Goal: Transaction & Acquisition: Purchase product/service

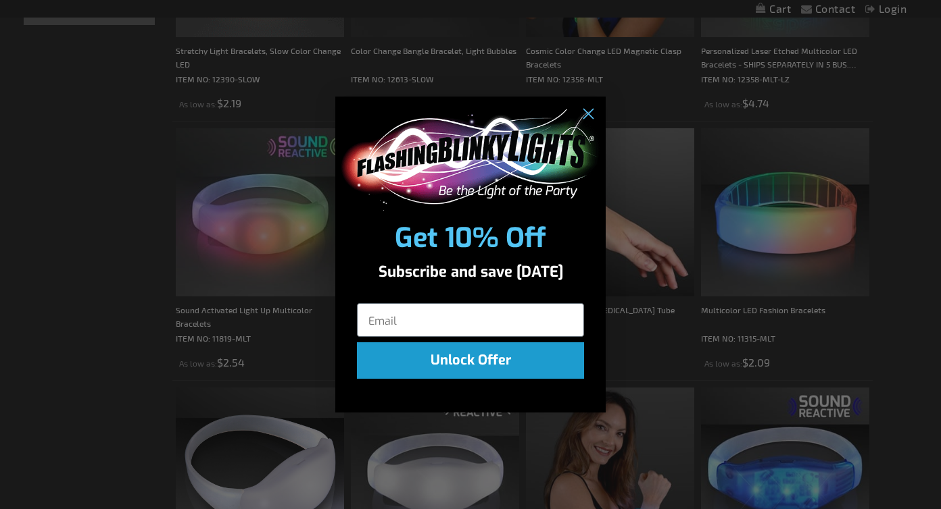
scroll to position [422, 0]
click at [592, 115] on circle "Close dialog" at bounding box center [587, 114] width 22 height 22
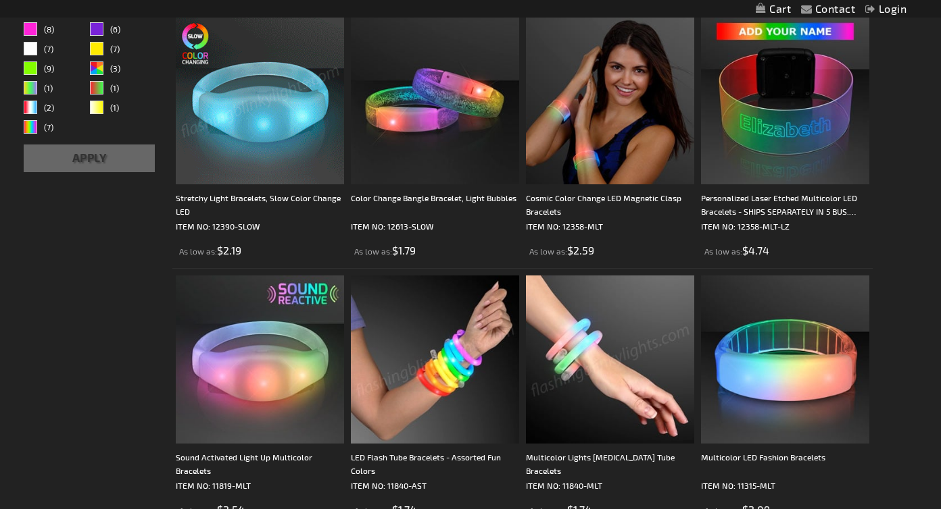
scroll to position [204, 0]
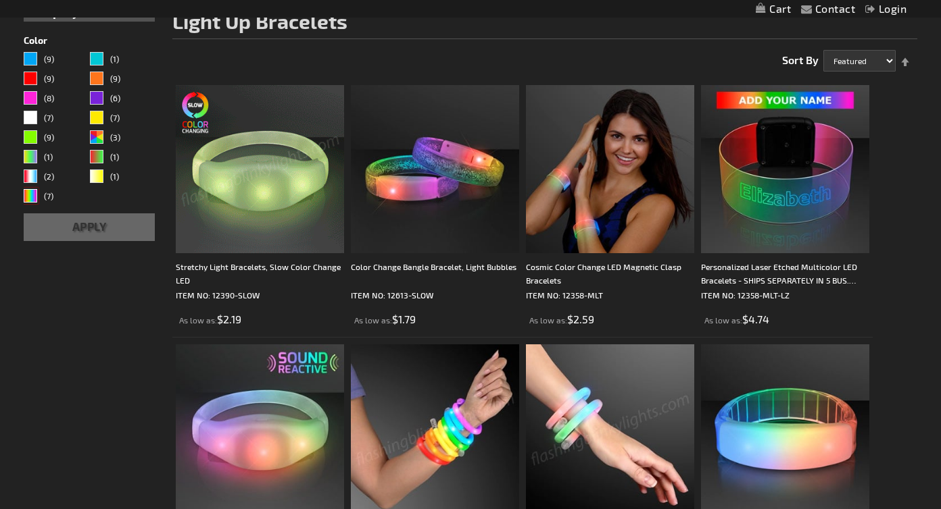
click at [28, 199] on div "Multicolor" at bounding box center [31, 196] width 14 height 14
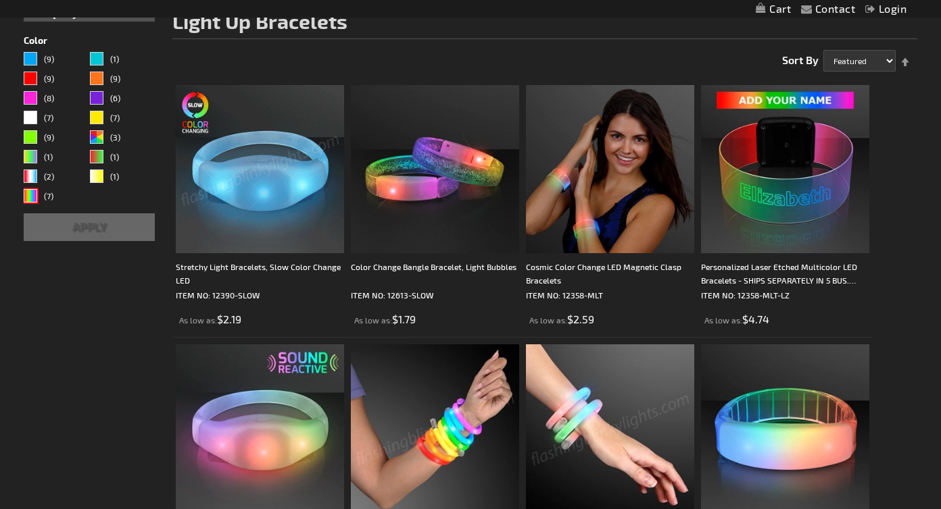
click at [105, 232] on button "Apply" at bounding box center [89, 228] width 131 height 28
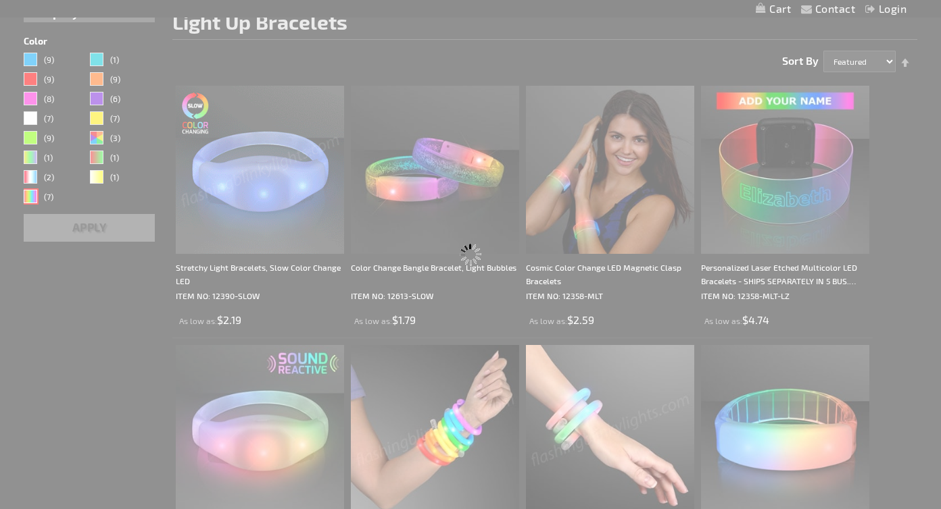
scroll to position [95, 0]
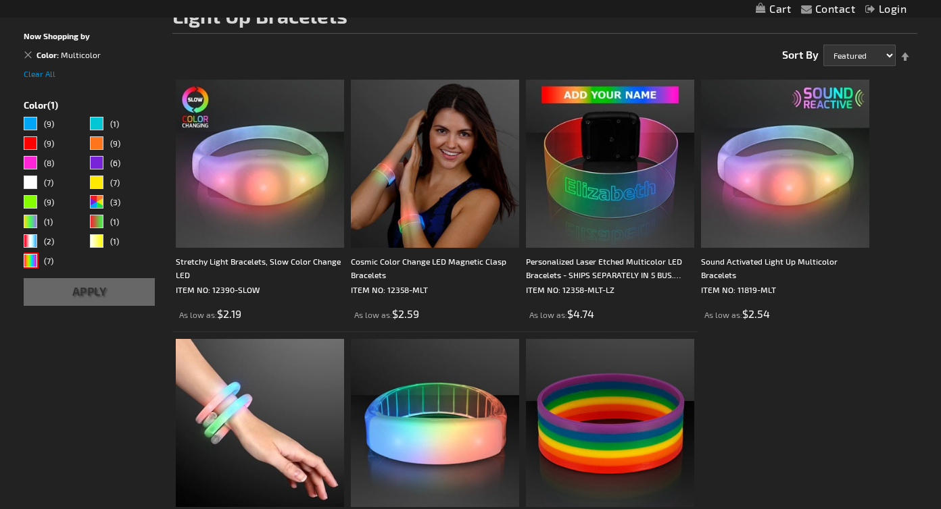
scroll to position [210, 0]
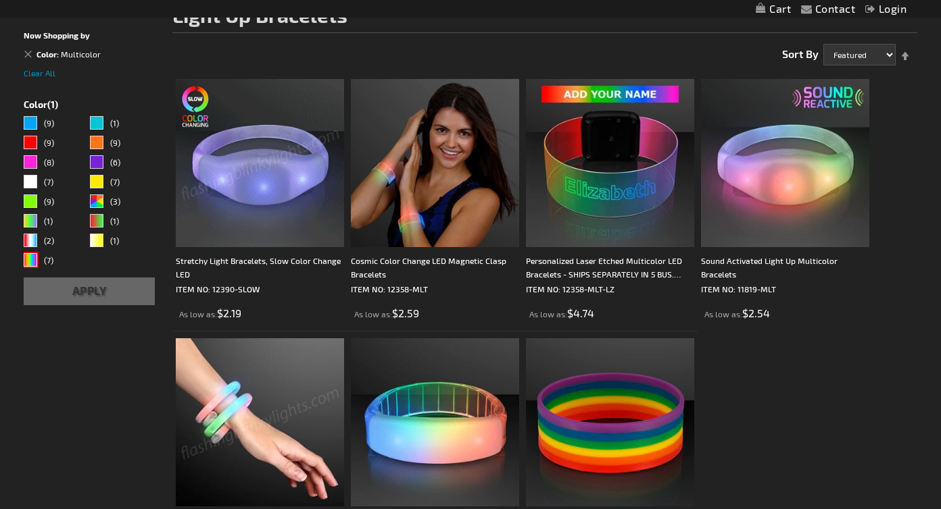
click at [271, 107] on img at bounding box center [260, 163] width 168 height 168
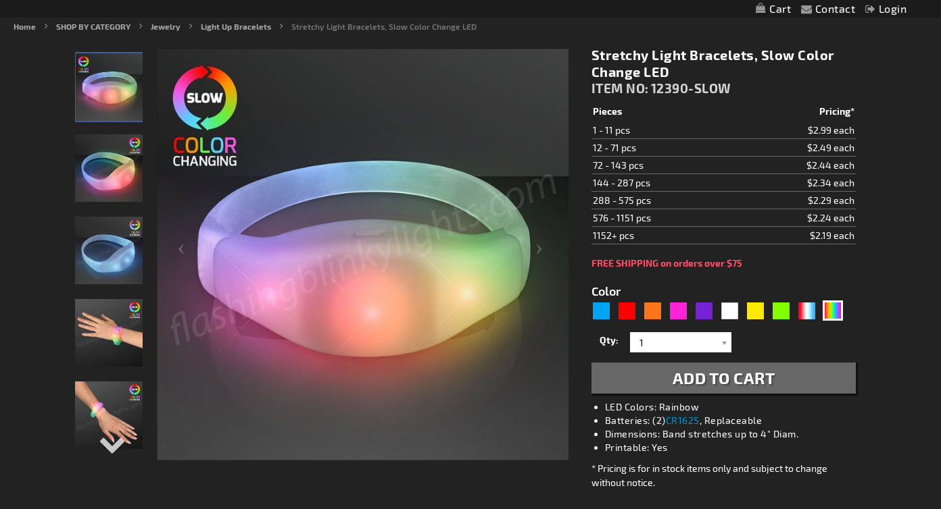
scroll to position [166, 0]
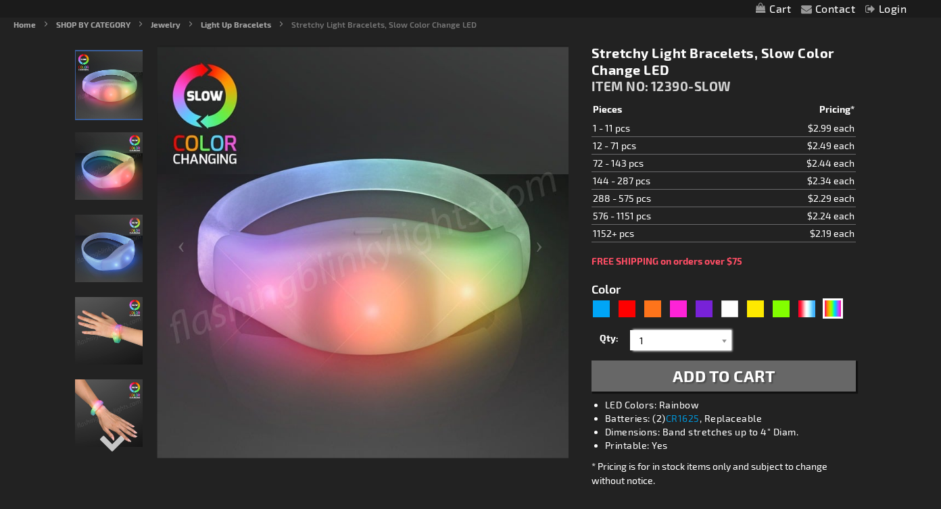
click at [674, 343] on input "1" at bounding box center [682, 340] width 98 height 20
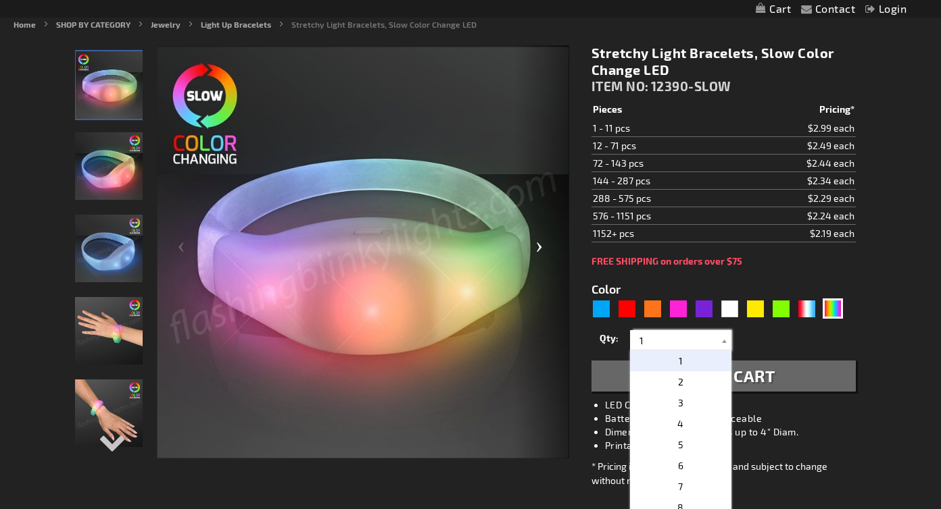
drag, startPoint x: 674, startPoint y: 339, endPoint x: 539, endPoint y: 338, distance: 135.1
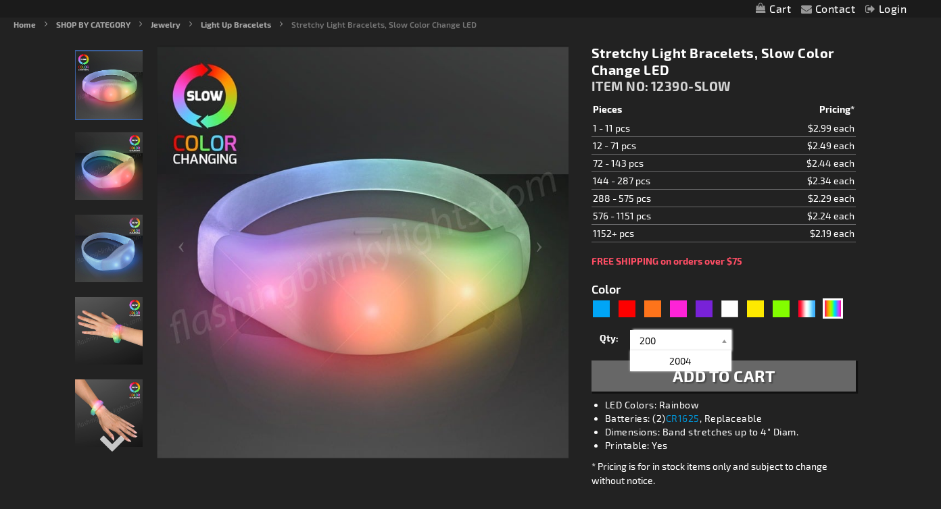
type input "200"
click at [727, 371] on span "Add to Cart" at bounding box center [723, 376] width 103 height 20
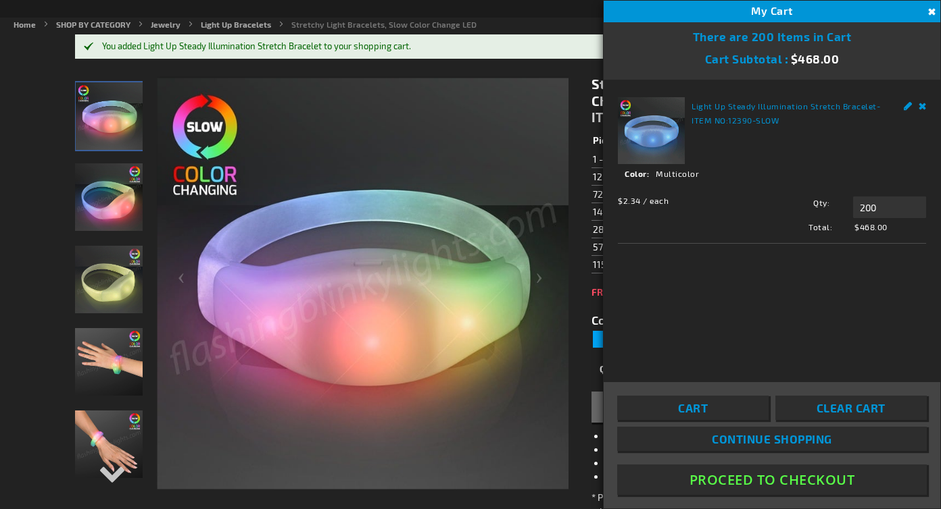
click at [769, 488] on button "Proceed To Checkout" at bounding box center [771, 480] width 309 height 30
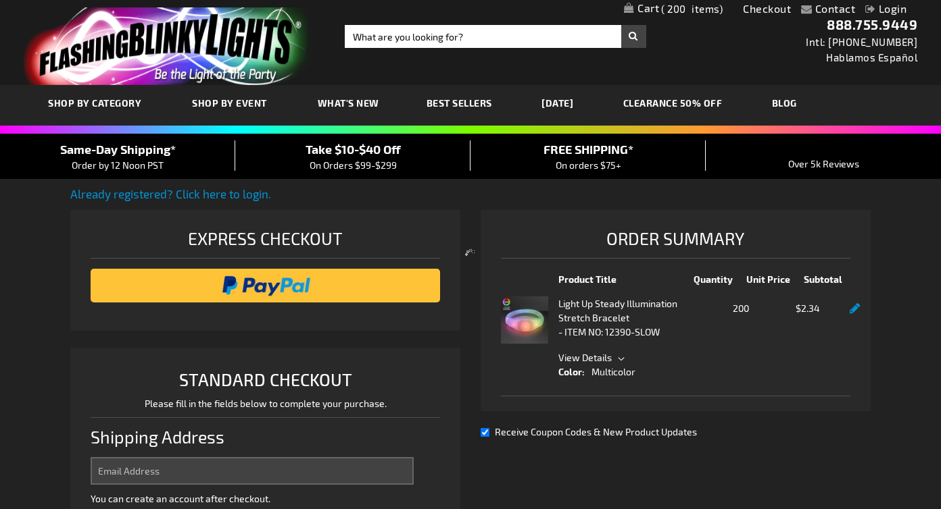
select select "US"
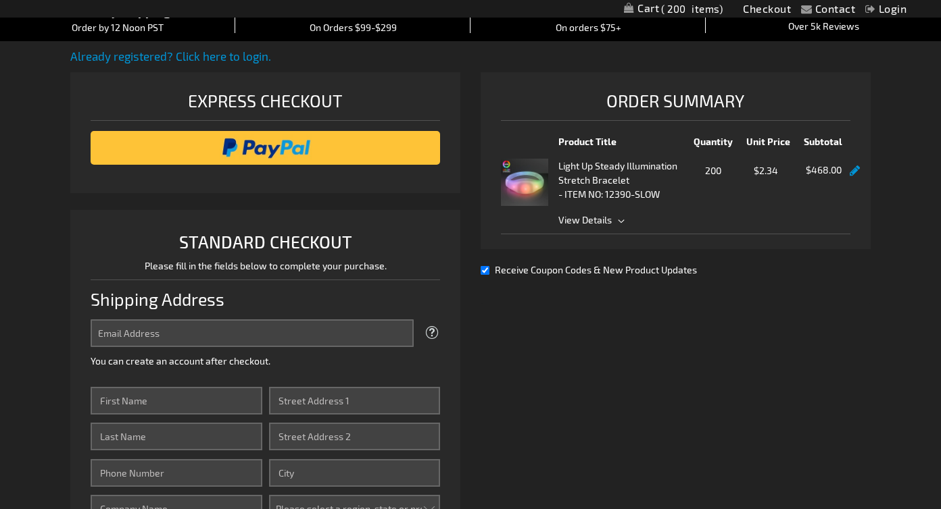
scroll to position [201, 0]
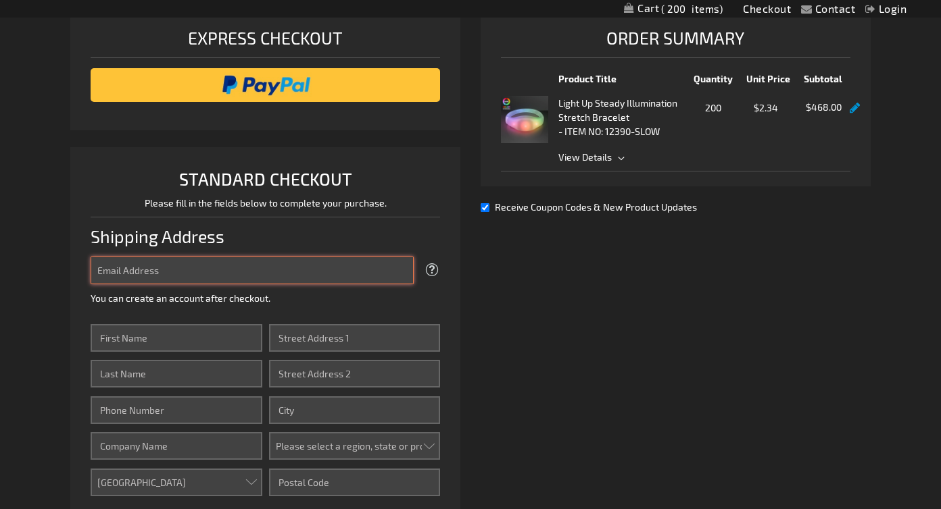
click at [261, 271] on input "Email Address" at bounding box center [252, 271] width 323 height 28
type input "imanthaambrose@gmail.com"
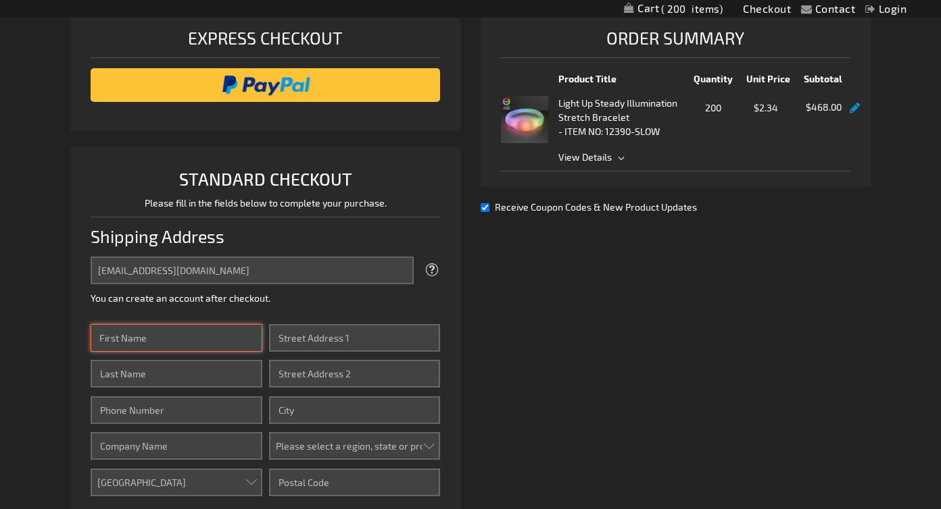
click at [209, 334] on input "First Name" at bounding box center [176, 338] width 171 height 28
type input "imantha"
type input "ambrose"
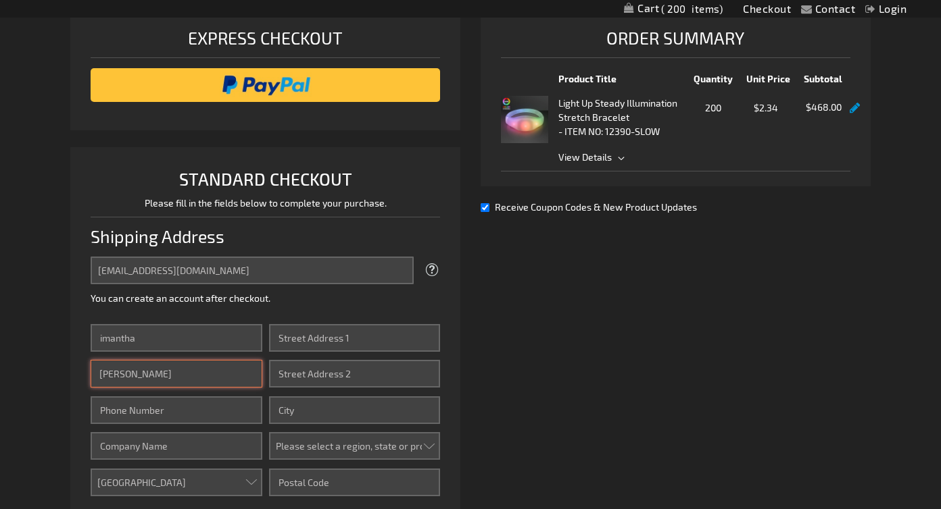
type input "8184198246"
type input "8944 NEVADA AVE"
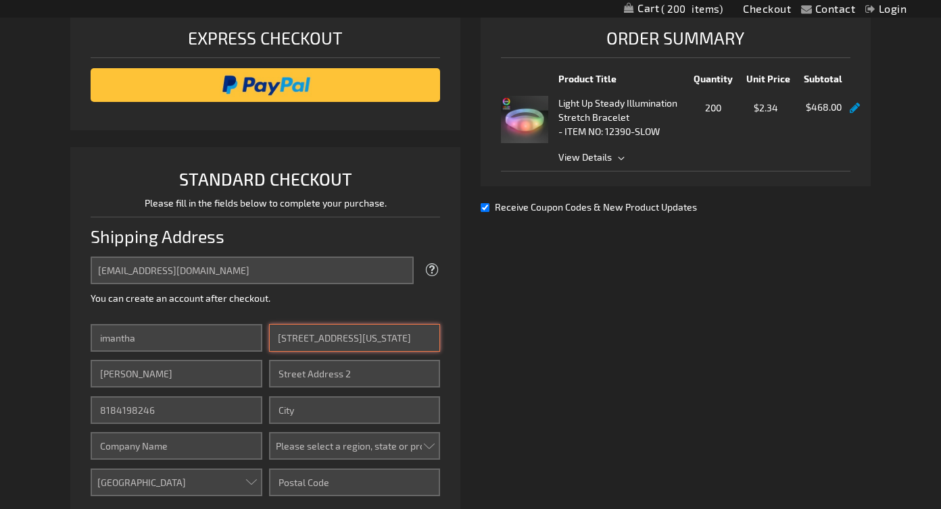
type input "WEST HILLS"
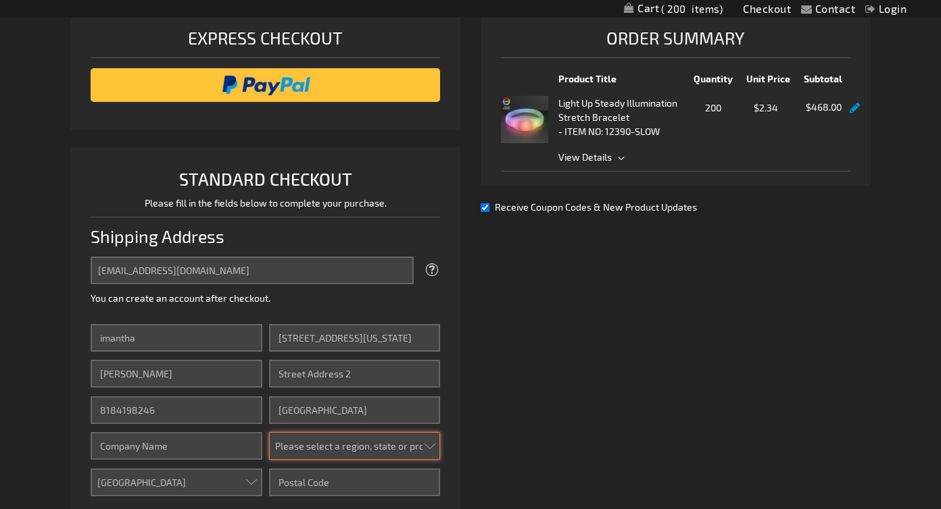
select select "12"
type input "91304"
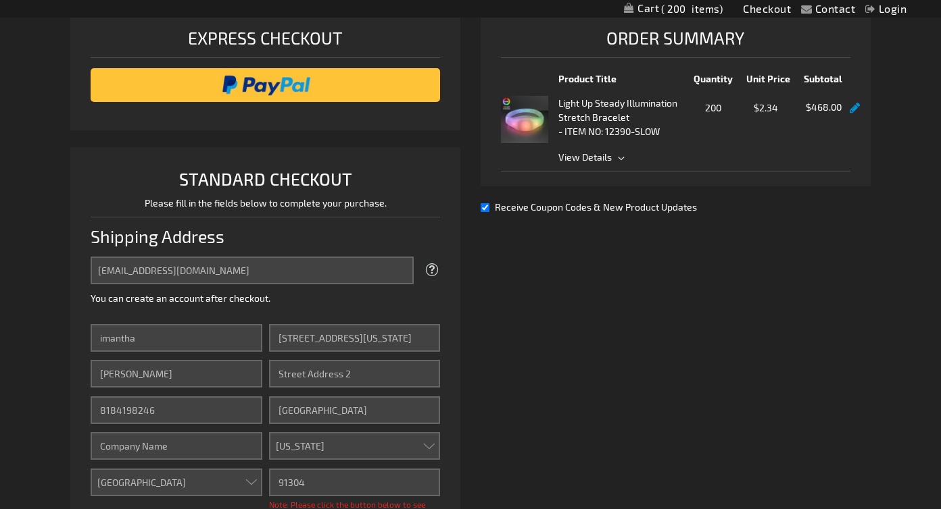
click at [587, 331] on div "Already registered? Click here to login. Shipping Review & Payments Estimated T…" at bounding box center [469, 365] width 799 height 761
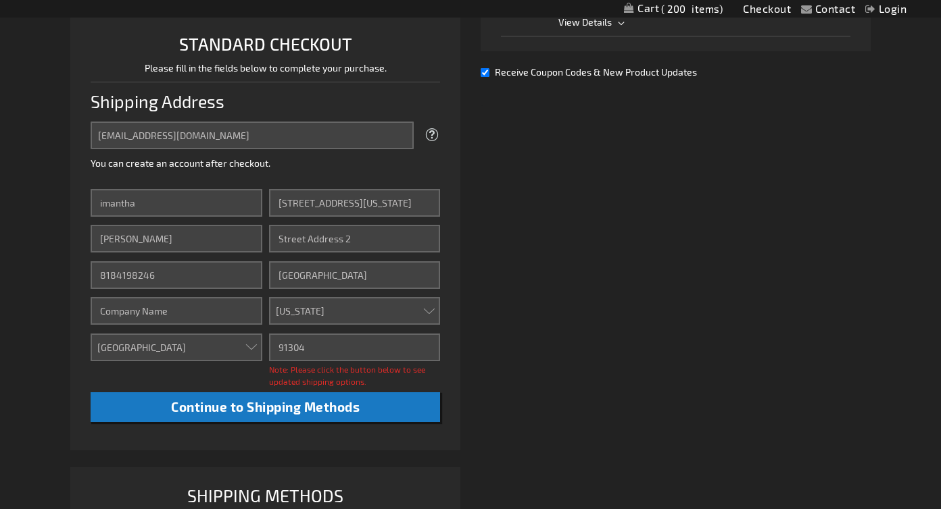
scroll to position [335, 0]
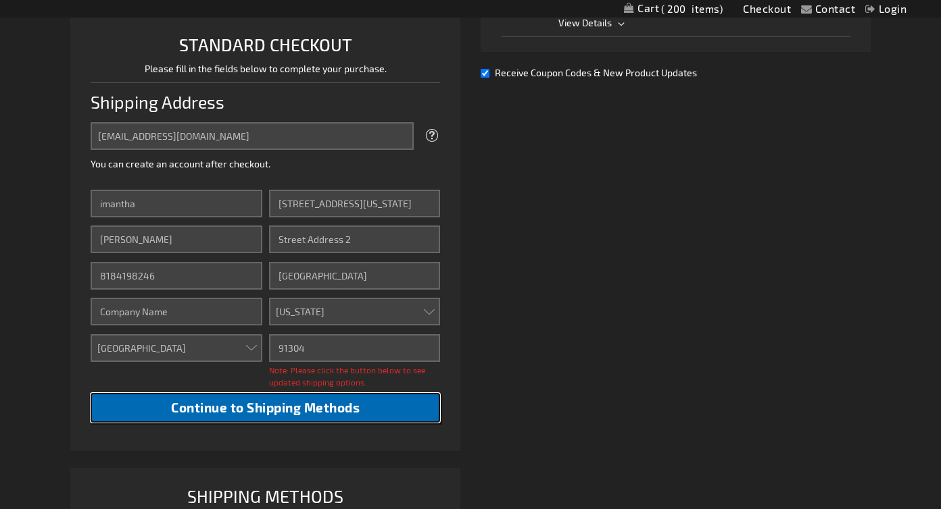
click at [339, 412] on span "Continue to Shipping Methods" at bounding box center [265, 408] width 189 height 16
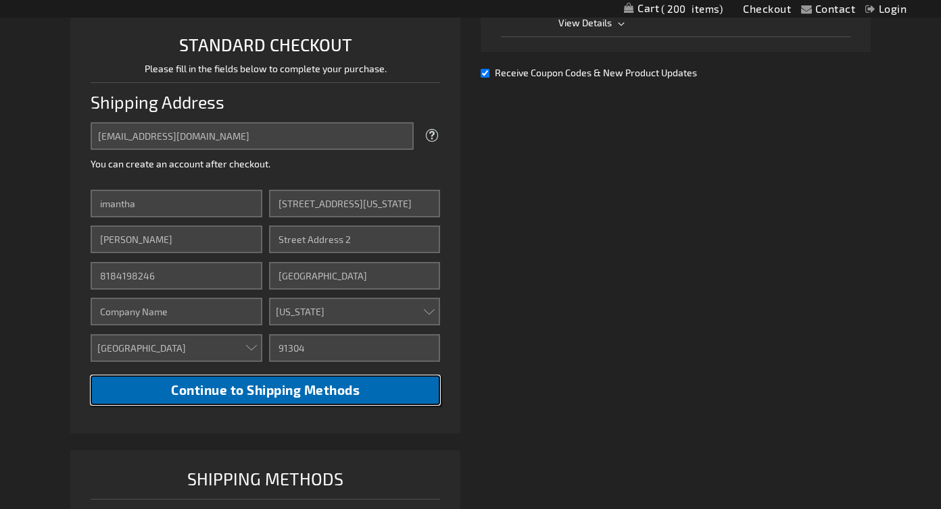
click at [272, 384] on span "Continue to Shipping Methods" at bounding box center [265, 390] width 189 height 16
click at [288, 397] on span "Continue to Shipping Methods" at bounding box center [265, 390] width 189 height 16
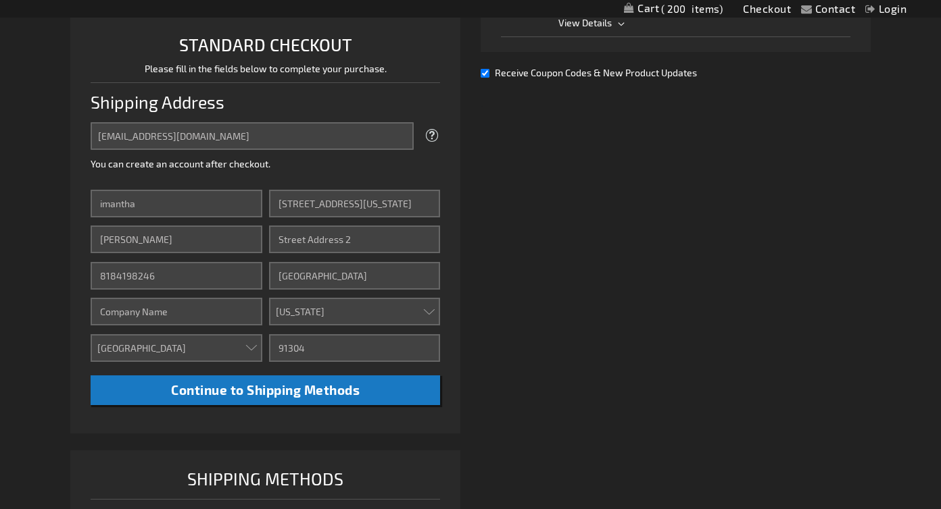
click at [533, 262] on div "Already registered? Click here to login. Shipping Review & Payments Estimated T…" at bounding box center [469, 338] width 799 height 974
click at [315, 206] on input "8944 NEVADA AVE" at bounding box center [354, 204] width 171 height 28
click at [499, 276] on div "Already registered? Click here to login. Shipping Review & Payments Estimated T…" at bounding box center [469, 338] width 799 height 974
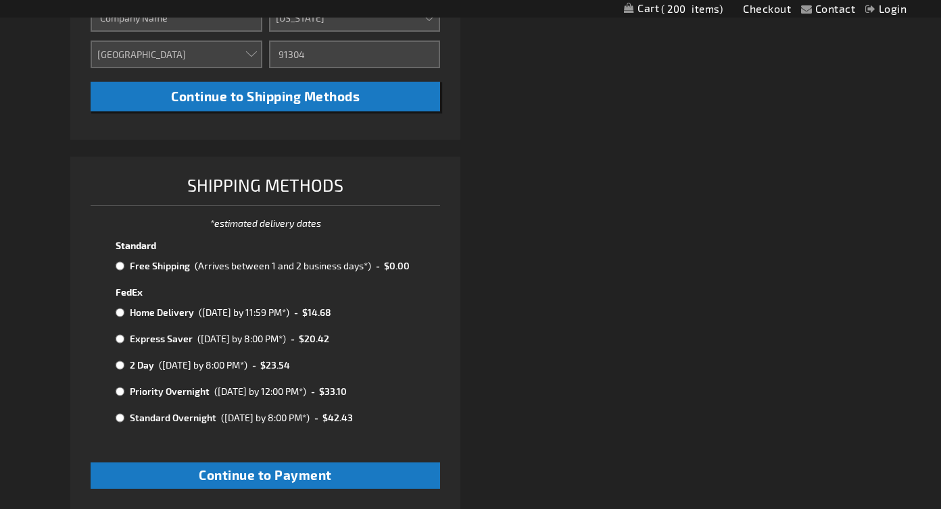
scroll to position [630, 0]
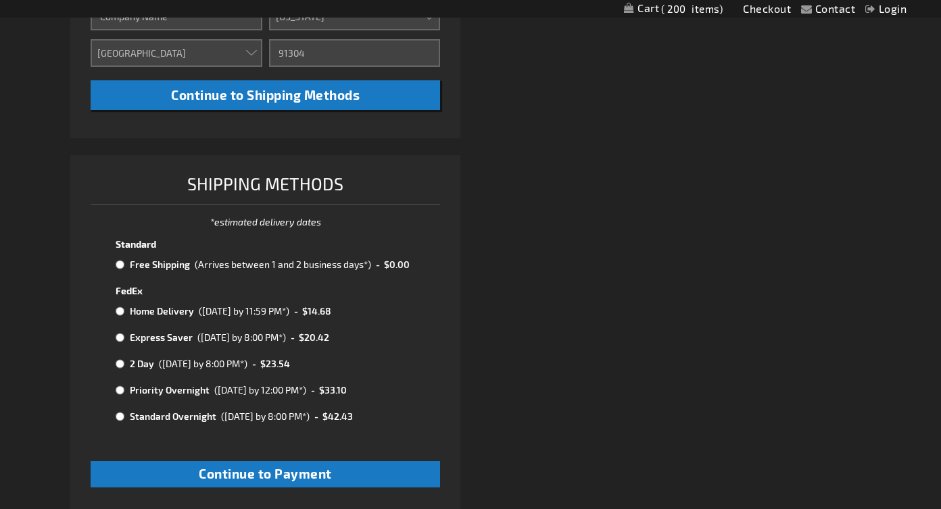
click at [120, 267] on input "radio" at bounding box center [120, 264] width 9 height 11
radio input "true"
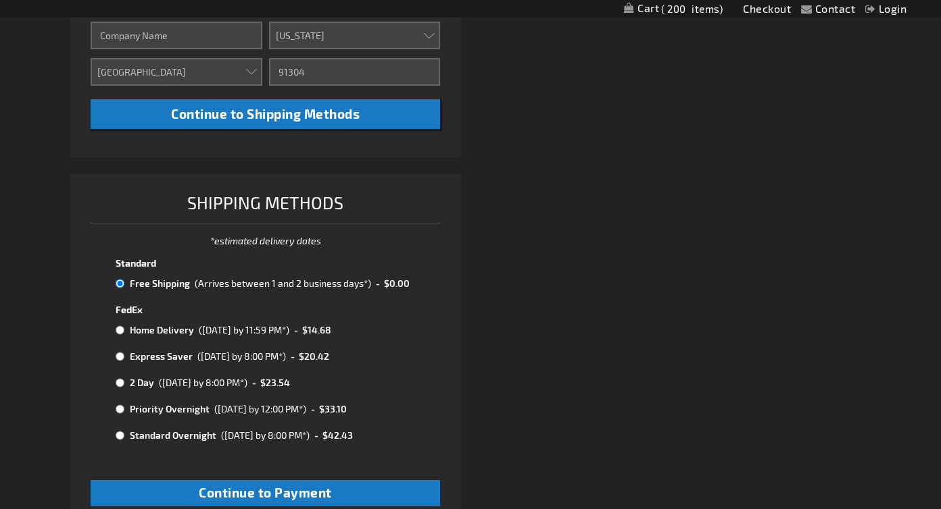
scroll to position [739, 0]
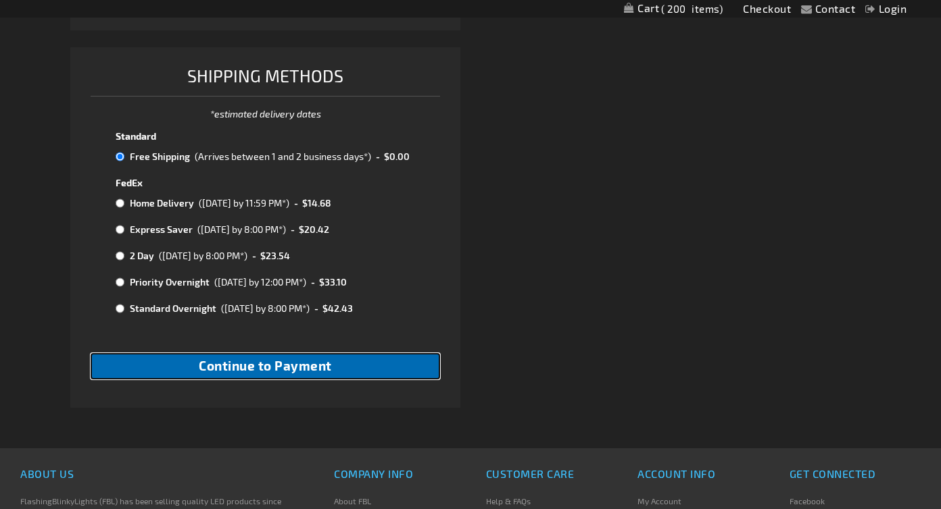
click at [418, 371] on button "Continue to Payment" at bounding box center [265, 366] width 349 height 26
checkbox input "true"
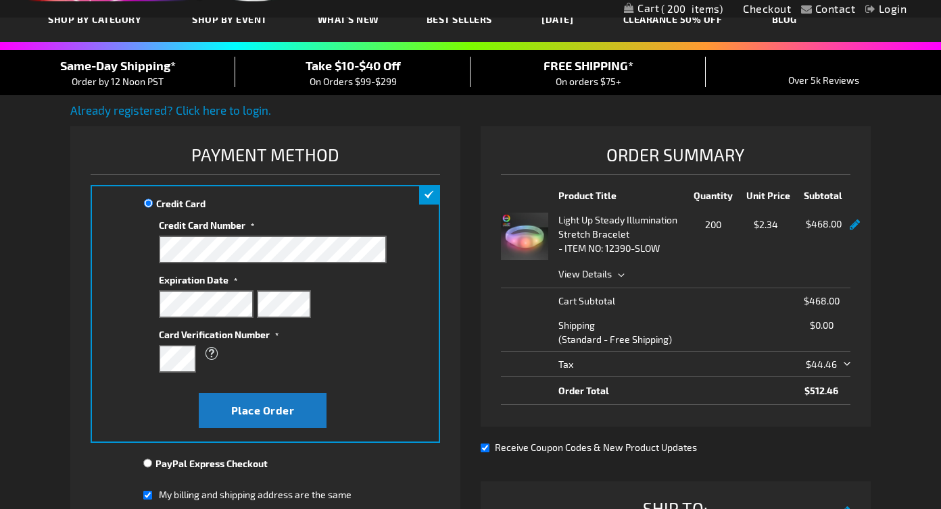
scroll to position [381, 0]
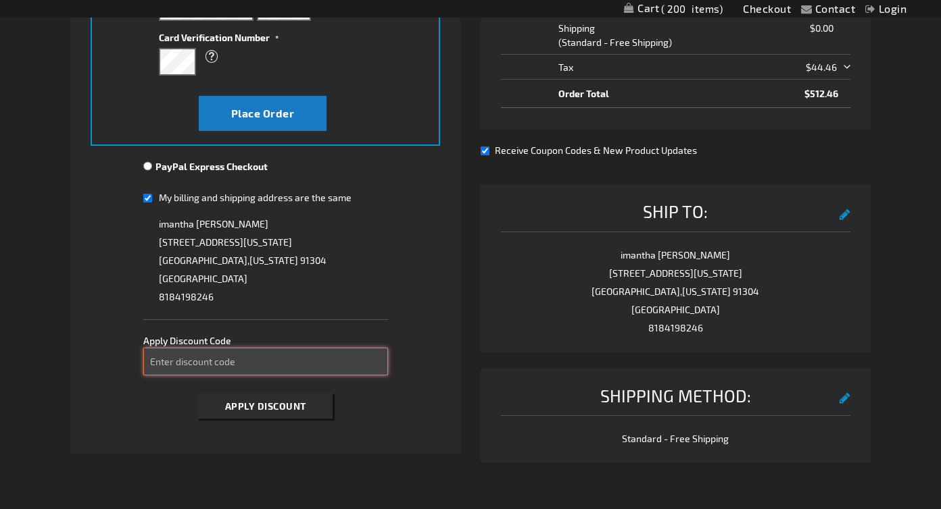
click at [326, 353] on input "Enter discount code" at bounding box center [265, 362] width 245 height 28
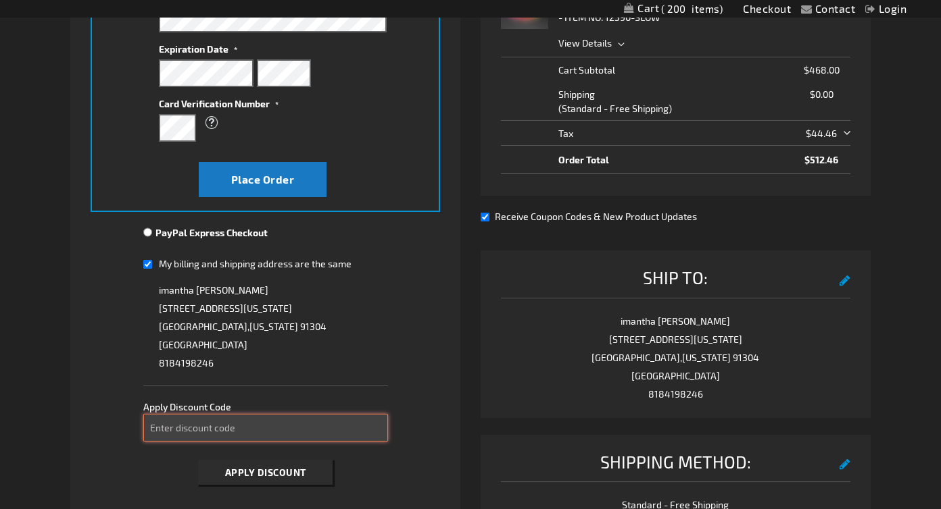
scroll to position [451, 0]
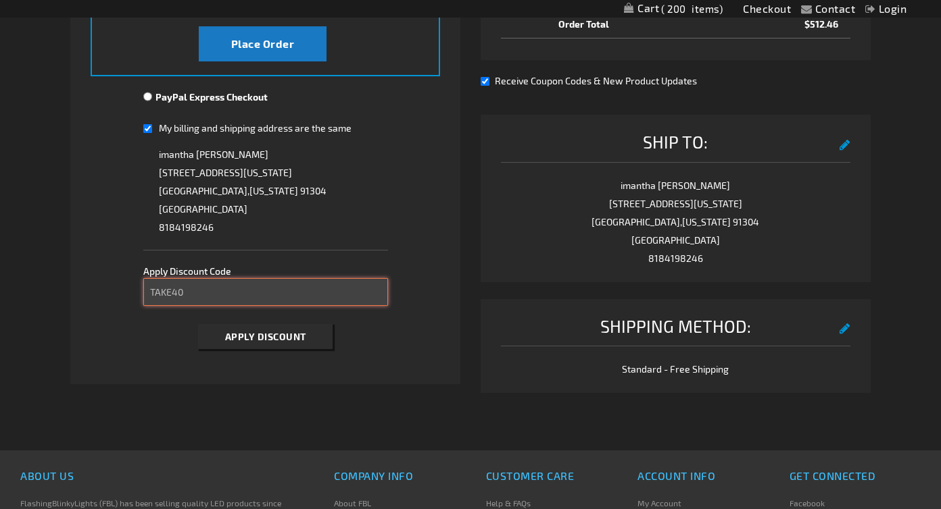
type input "TAKE40"
click at [303, 347] on button "Apply Discount" at bounding box center [265, 336] width 134 height 25
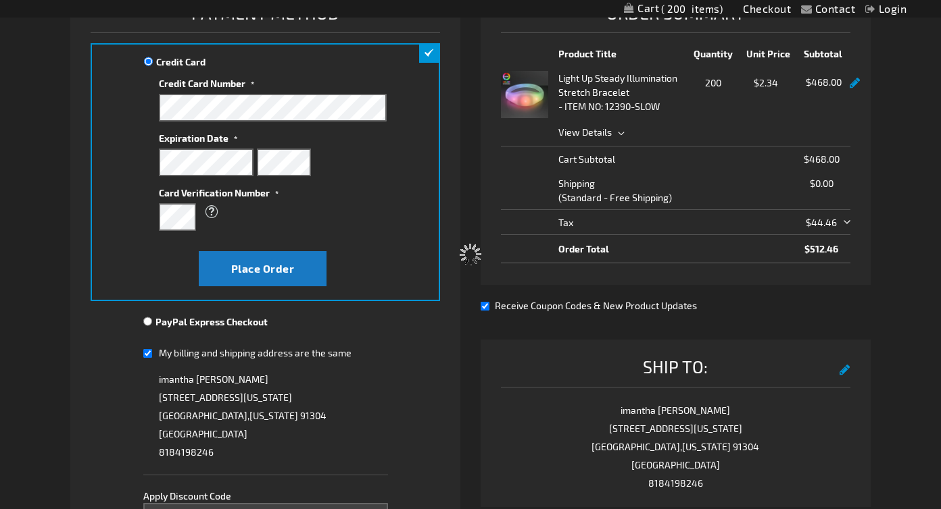
scroll to position [109, 0]
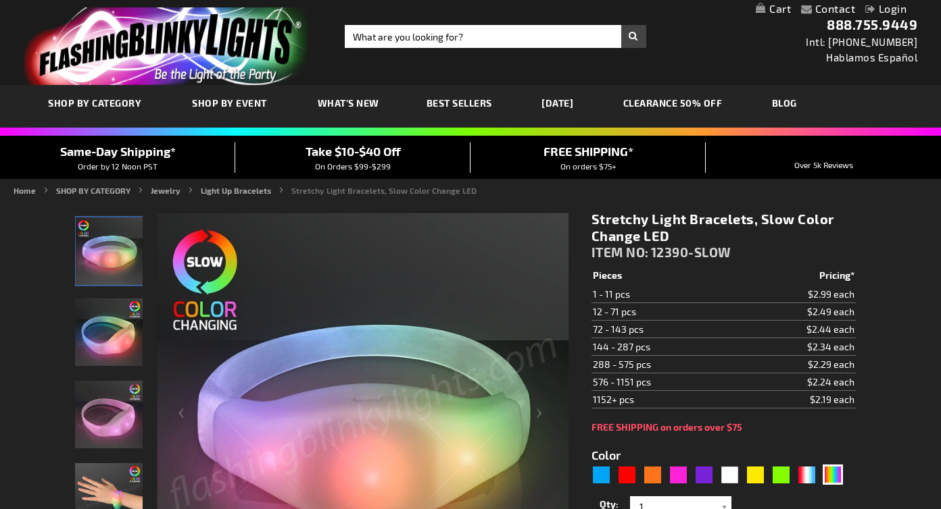
click at [234, 32] on img "store logo" at bounding box center [169, 46] width 291 height 78
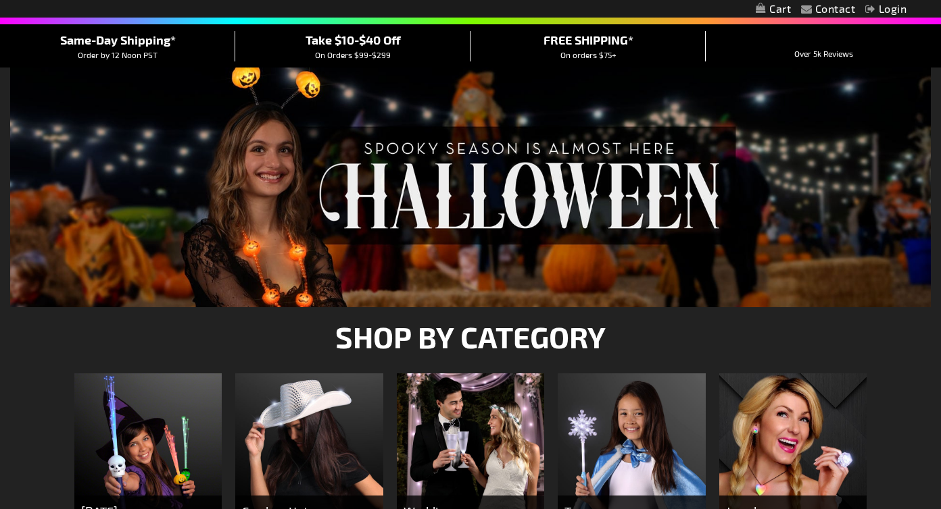
scroll to position [111, 0]
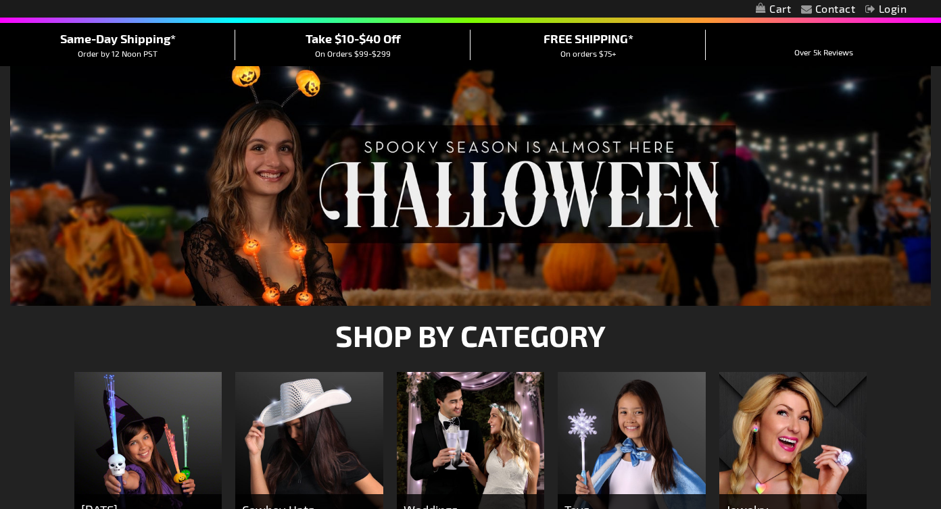
click at [373, 37] on span "Take $10-$40 Off" at bounding box center [352, 38] width 95 height 15
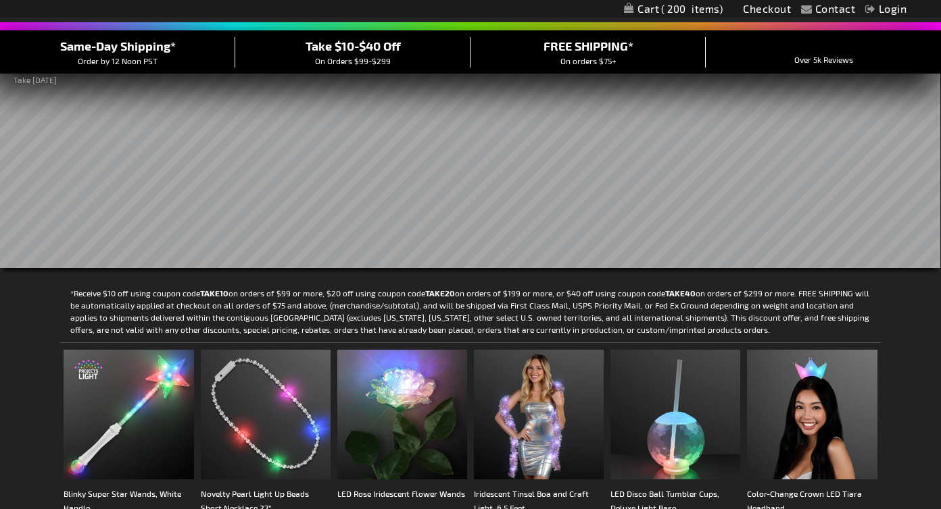
scroll to position [108, 0]
